Goal: Browse casually: Explore the website without a specific task or goal

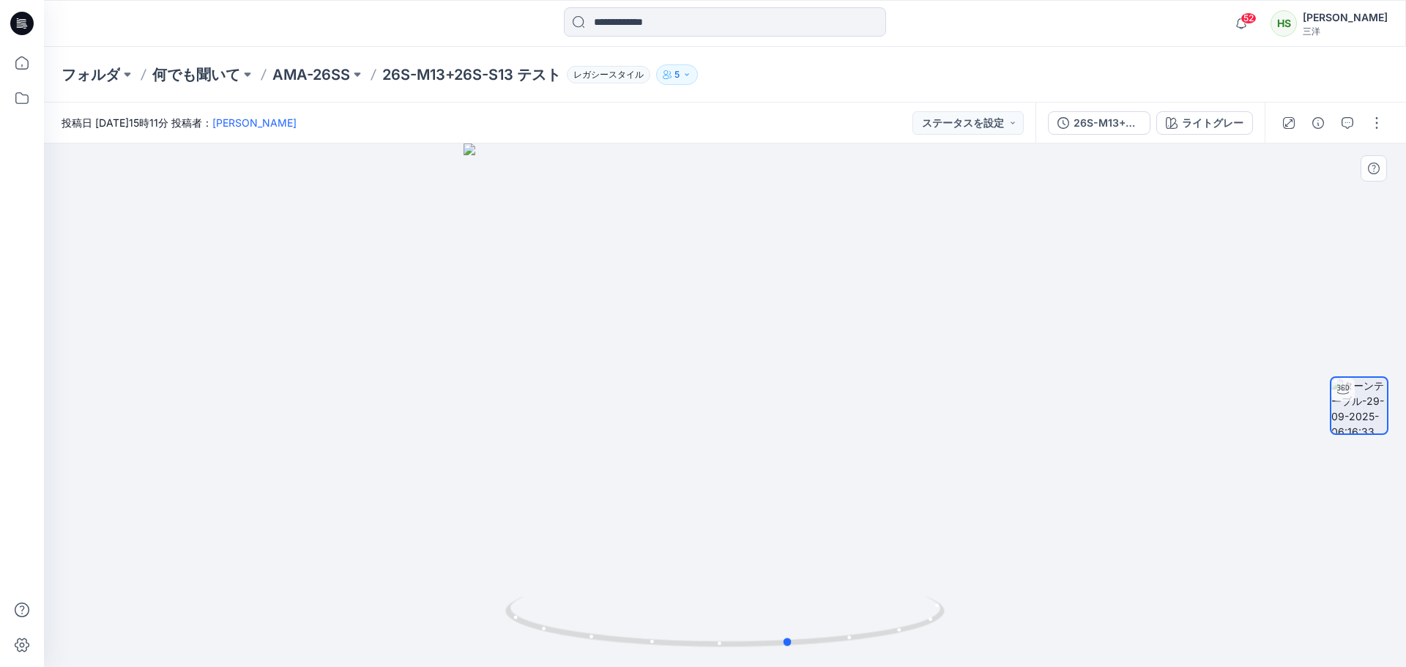
drag, startPoint x: 888, startPoint y: 429, endPoint x: 687, endPoint y: 426, distance: 201.4
click at [688, 427] on div at bounding box center [725, 406] width 1362 height 524
drag, startPoint x: 828, startPoint y: 234, endPoint x: 790, endPoint y: 485, distance: 254.2
drag, startPoint x: 849, startPoint y: 600, endPoint x: 1046, endPoint y: 615, distance: 197.6
click at [1046, 615] on div at bounding box center [725, 406] width 1362 height 524
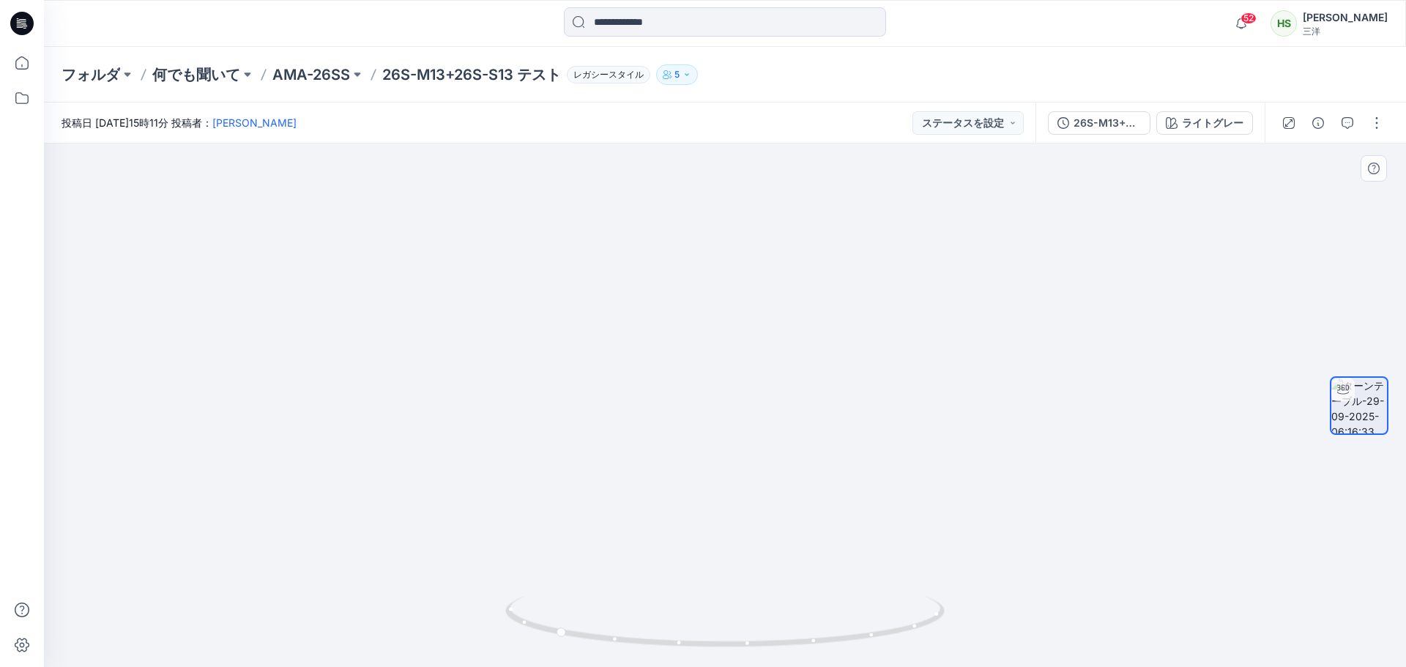
drag, startPoint x: 1006, startPoint y: 587, endPoint x: 956, endPoint y: 587, distance: 49.8
click at [956, 587] on img at bounding box center [678, 406] width 2495 height 524
drag, startPoint x: 918, startPoint y: 642, endPoint x: 855, endPoint y: 642, distance: 63.0
click at [855, 642] on icon at bounding box center [726, 623] width 443 height 55
drag, startPoint x: 847, startPoint y: 636, endPoint x: 916, endPoint y: 636, distance: 68.9
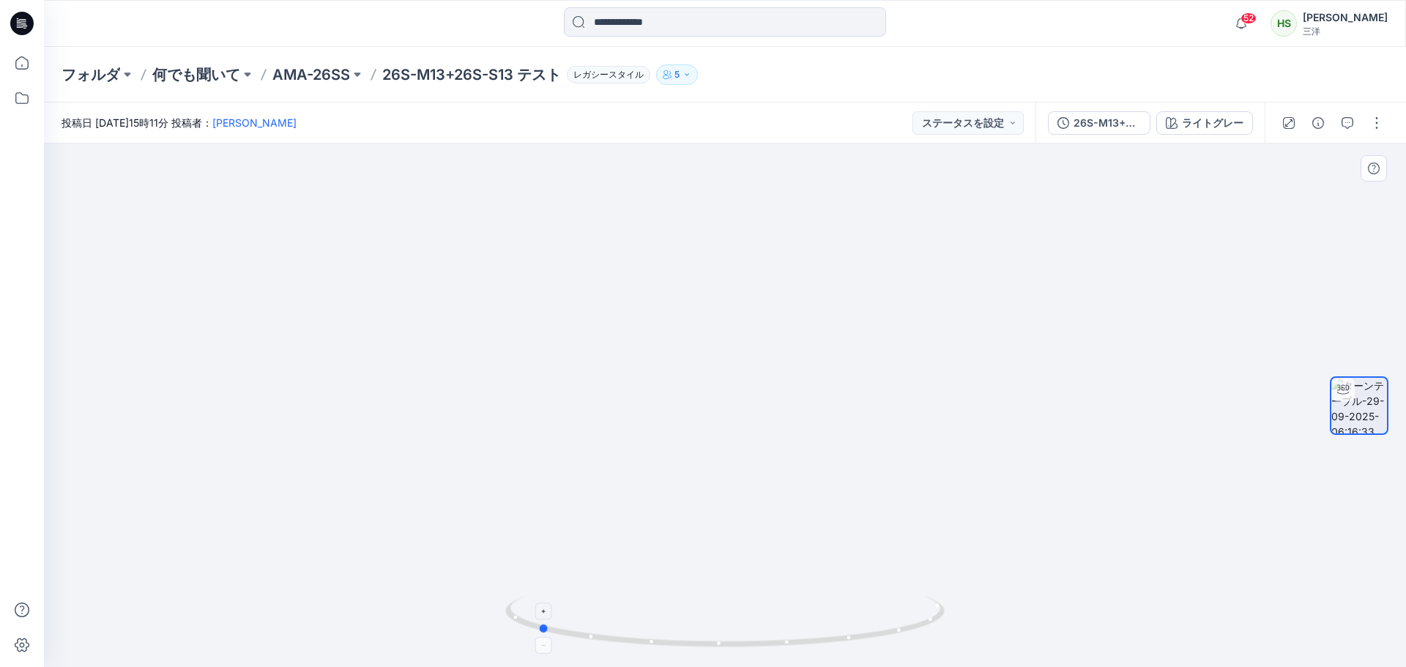
click at [916, 636] on icon at bounding box center [726, 623] width 443 height 55
drag, startPoint x: 916, startPoint y: 428, endPoint x: 942, endPoint y: 362, distance: 70.7
drag, startPoint x: 842, startPoint y: 636, endPoint x: 795, endPoint y: 636, distance: 46.1
click at [795, 636] on icon at bounding box center [726, 623] width 443 height 55
drag, startPoint x: 864, startPoint y: 401, endPoint x: 885, endPoint y: 280, distance: 123.6
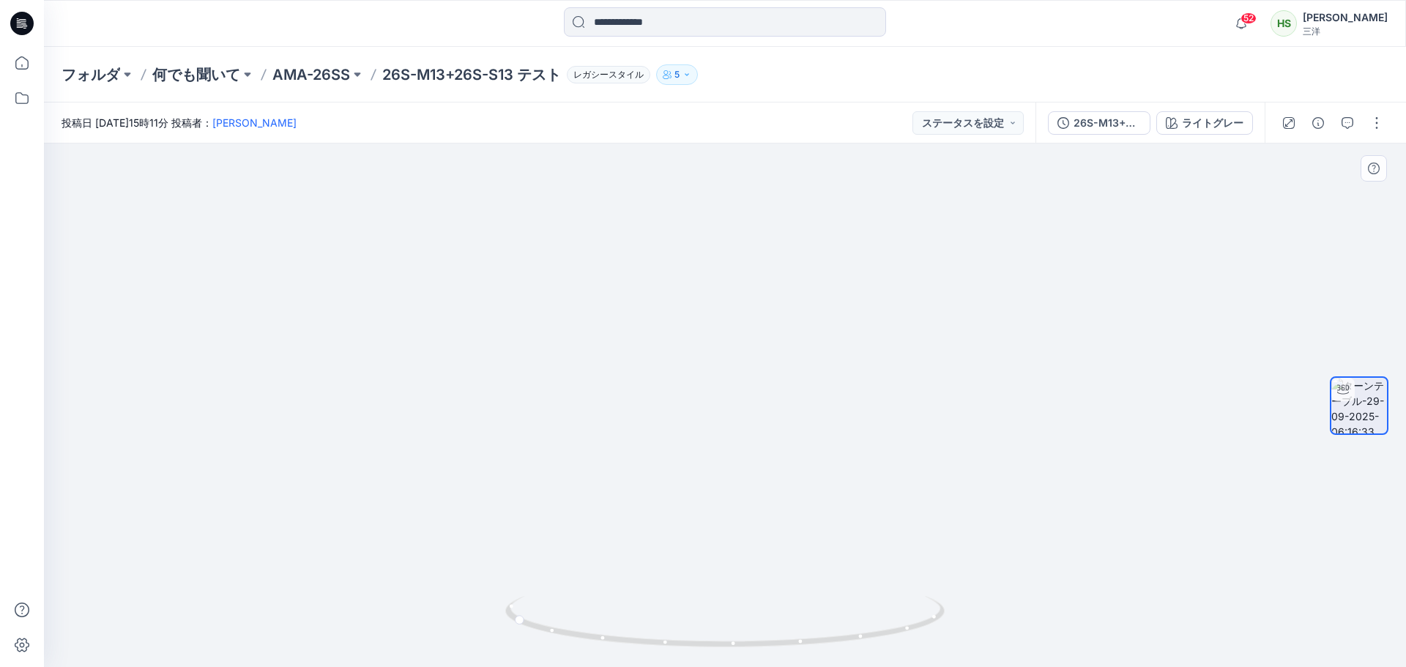
drag, startPoint x: 932, startPoint y: 493, endPoint x: 828, endPoint y: 516, distance: 106.6
drag, startPoint x: 801, startPoint y: 644, endPoint x: 609, endPoint y: 623, distance: 192.3
click at [609, 623] on icon at bounding box center [726, 623] width 443 height 55
drag, startPoint x: 764, startPoint y: 527, endPoint x: 743, endPoint y: 179, distance: 348.5
drag, startPoint x: 837, startPoint y: 306, endPoint x: 875, endPoint y: 664, distance: 360.2
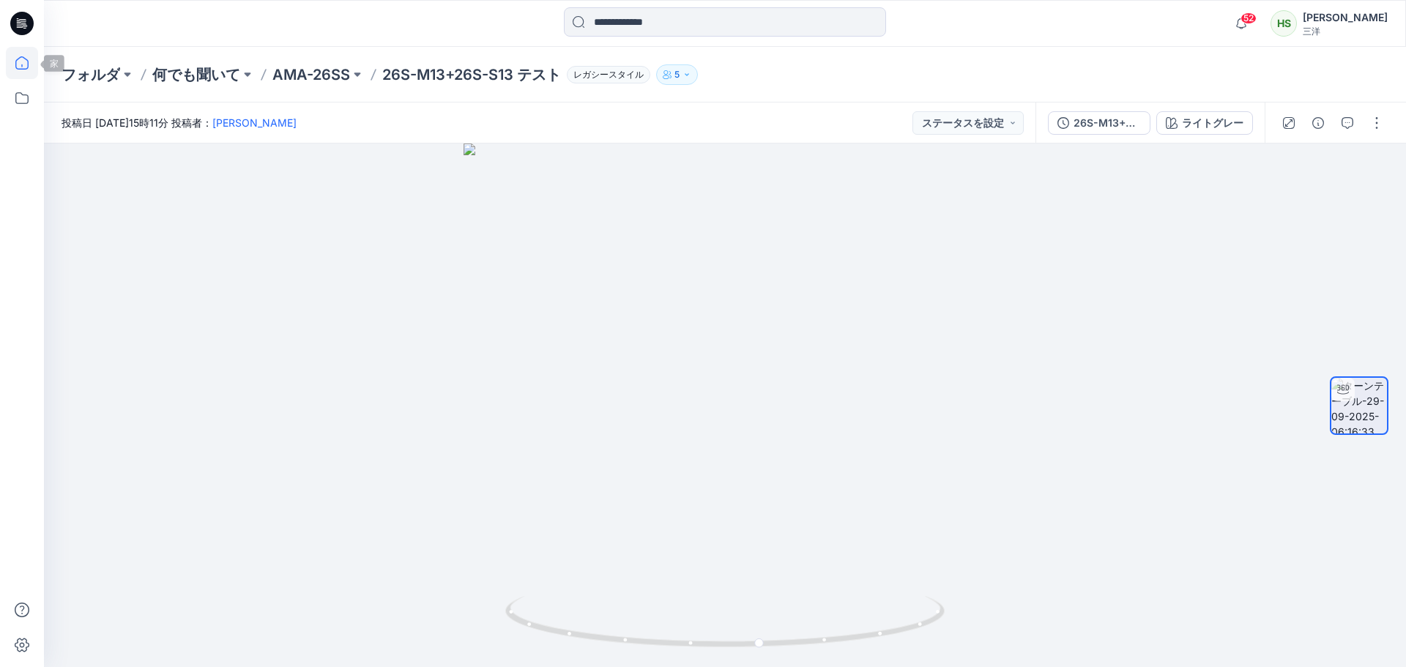
click at [35, 64] on icon at bounding box center [22, 63] width 32 height 32
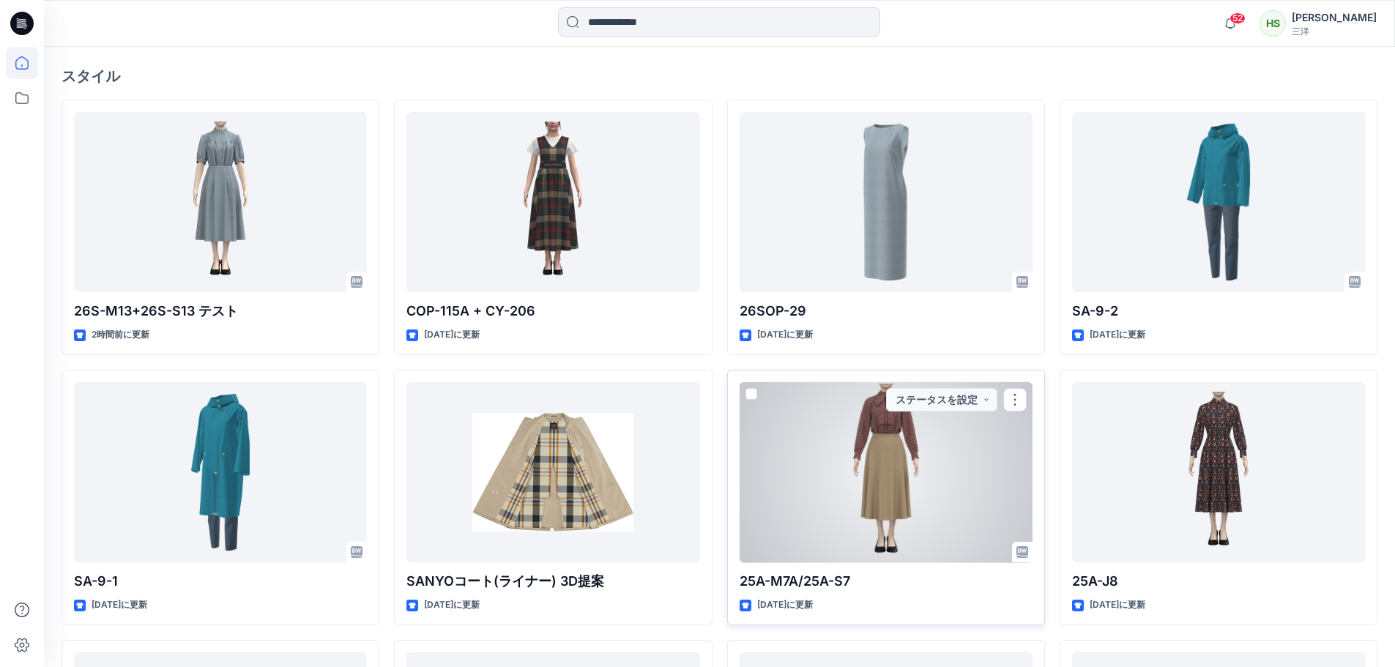
scroll to position [586, 0]
